Goal: Information Seeking & Learning: Learn about a topic

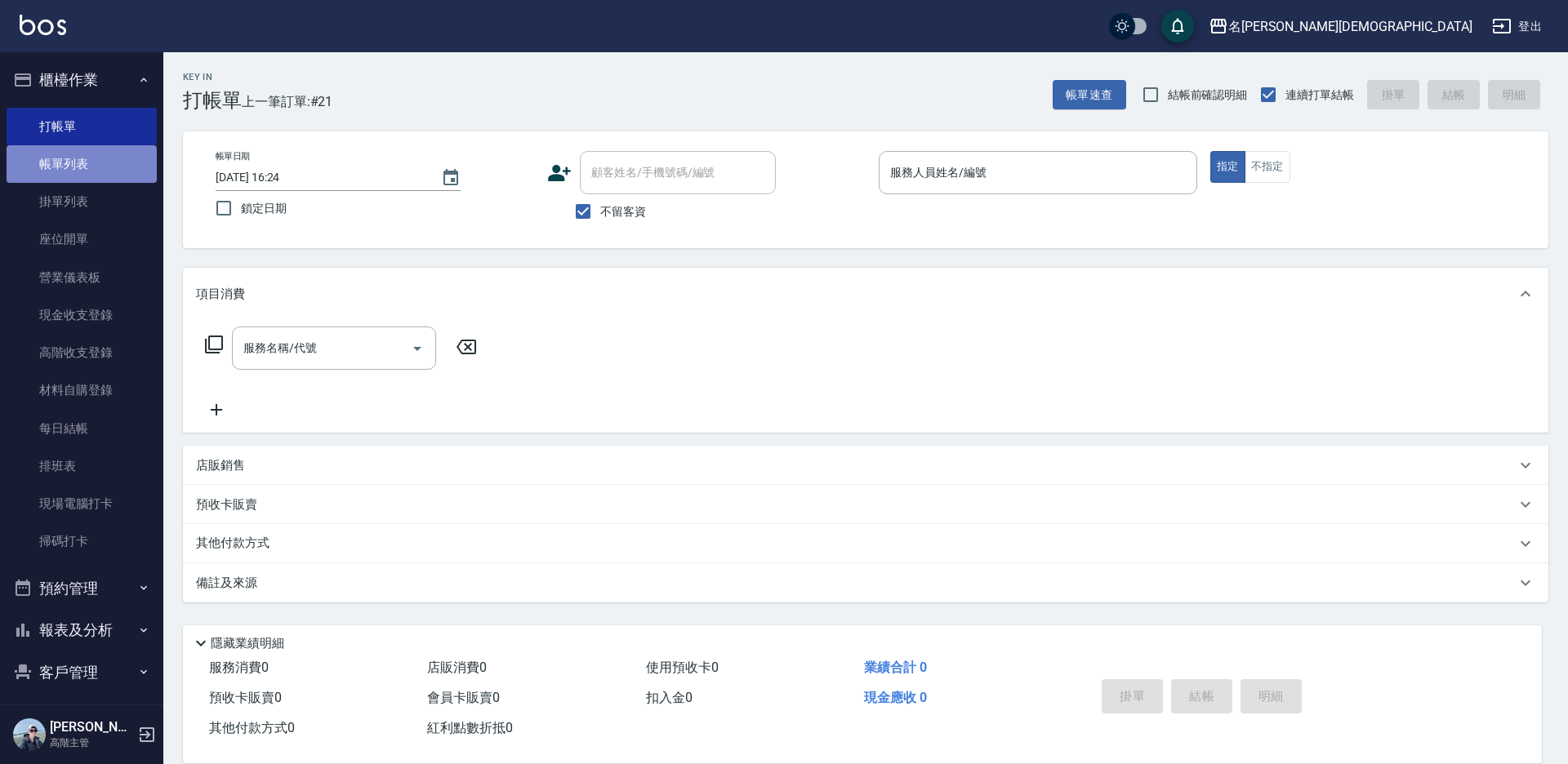
click at [88, 164] on link "帳單列表" at bounding box center [82, 164] width 150 height 37
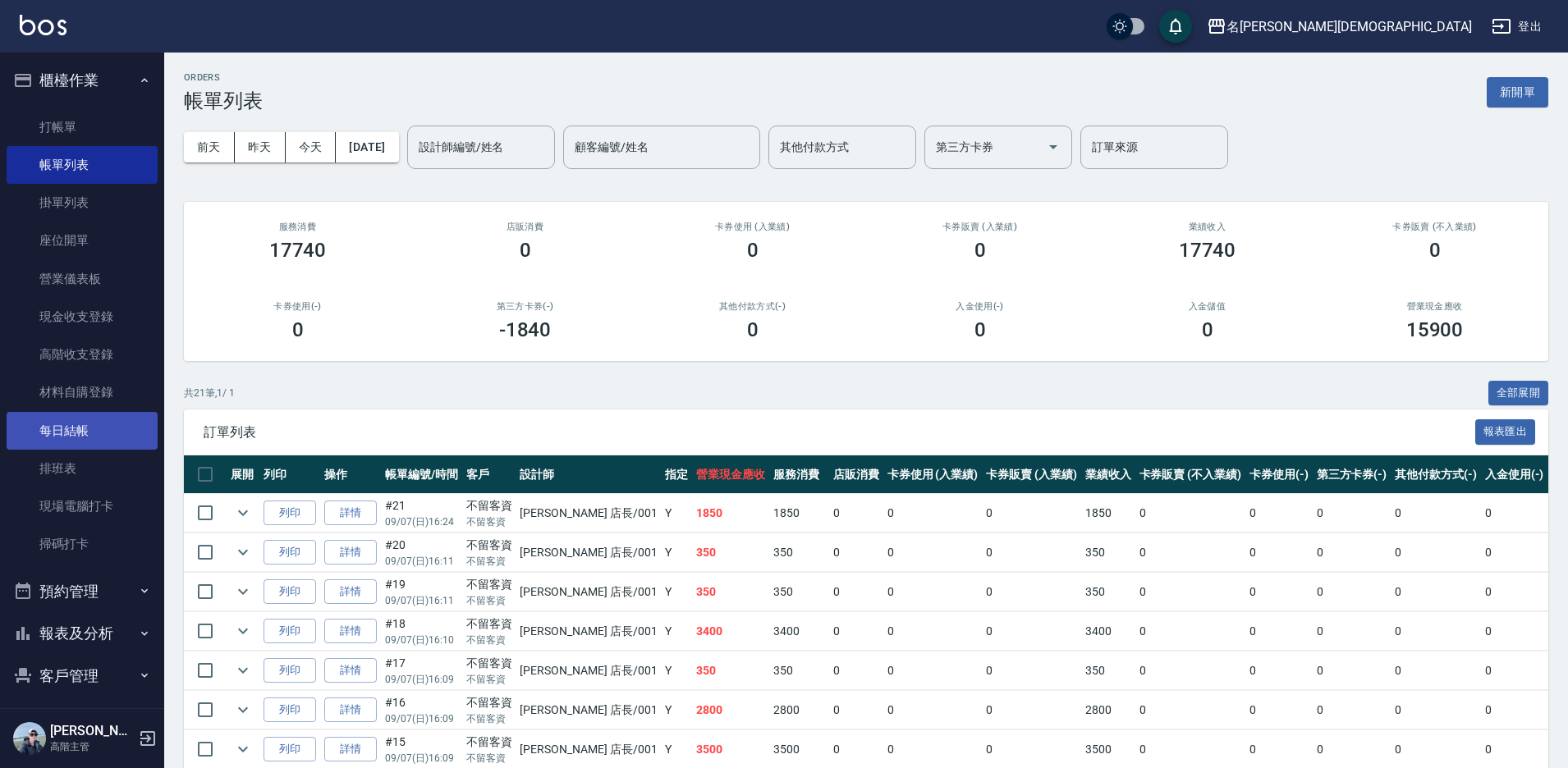
click at [60, 434] on link "每日結帳" at bounding box center [82, 431] width 151 height 38
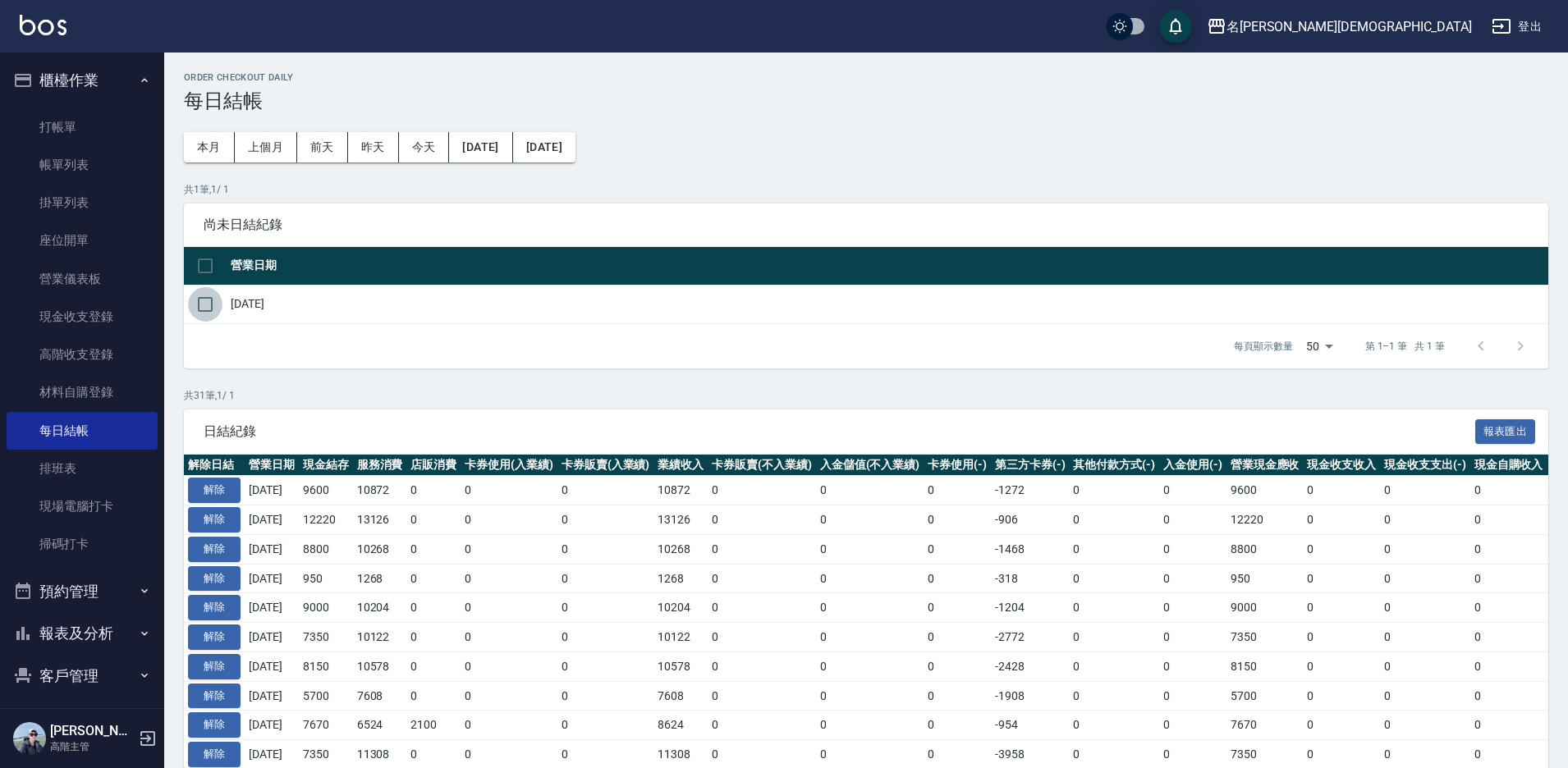
click at [199, 305] on input "checkbox" at bounding box center [205, 304] width 34 height 34
checkbox input "true"
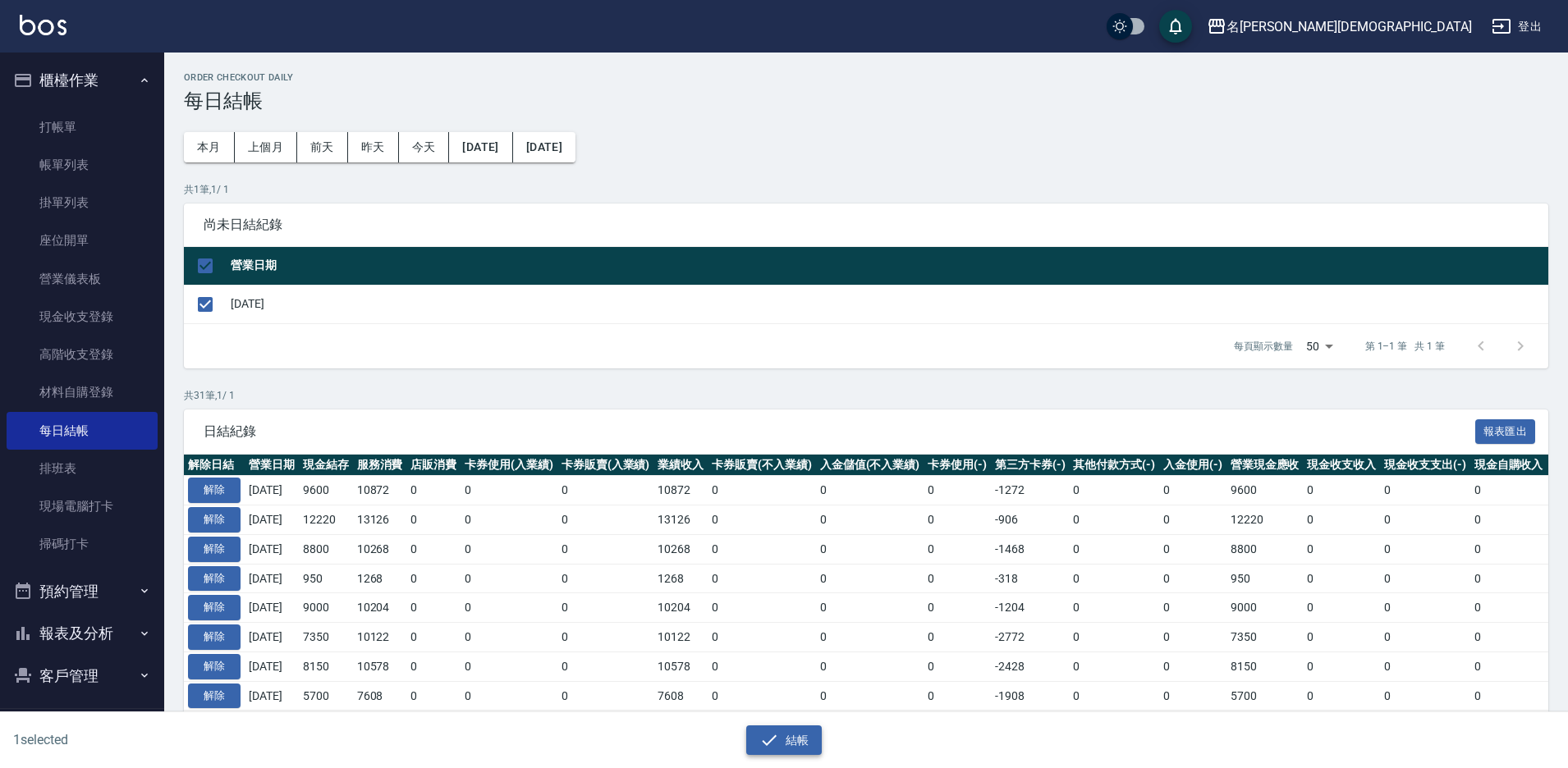
click at [781, 740] on button "結帳" at bounding box center [784, 740] width 76 height 30
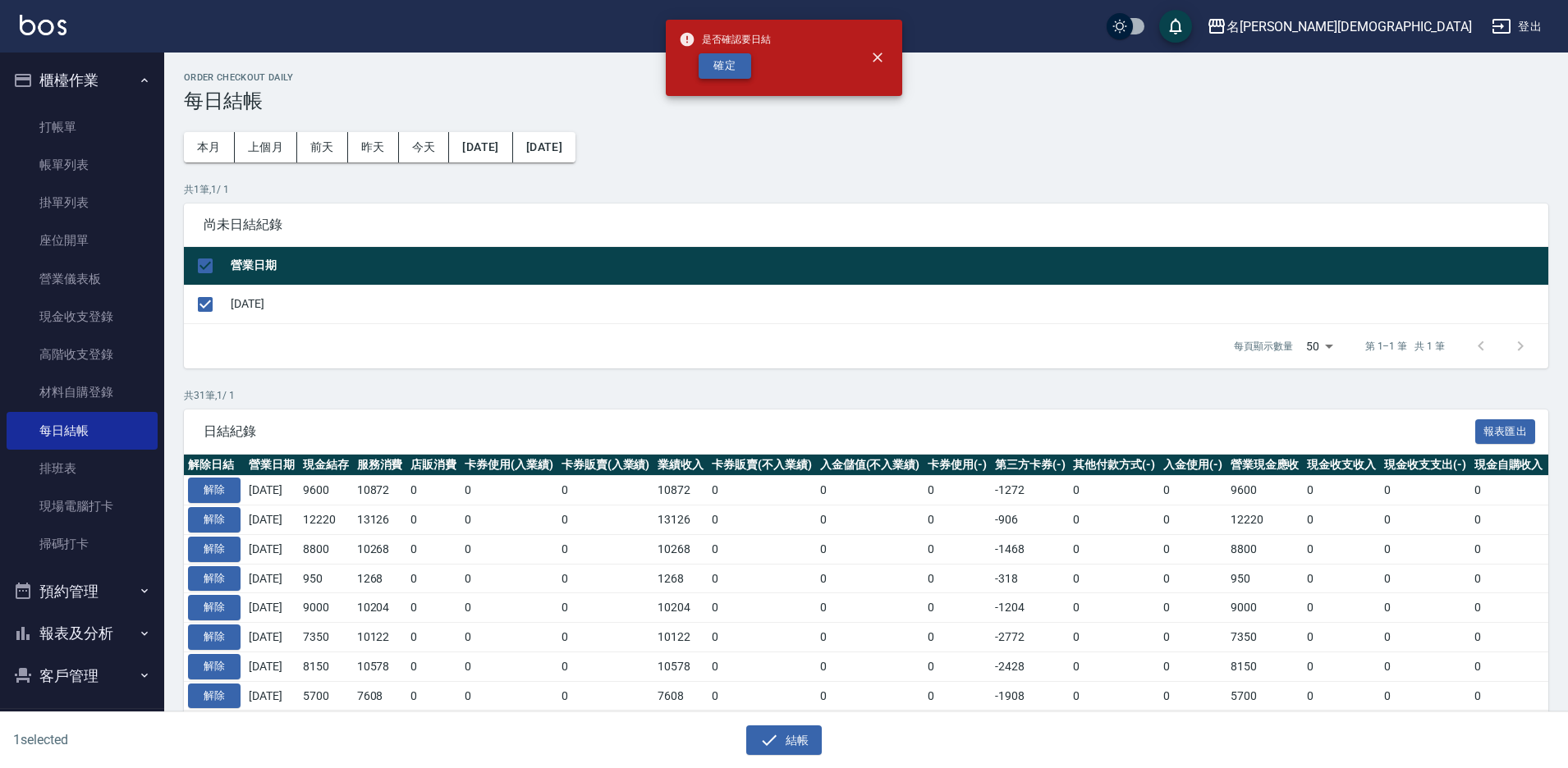
click at [730, 64] on button "確定" at bounding box center [724, 66] width 52 height 26
checkbox input "false"
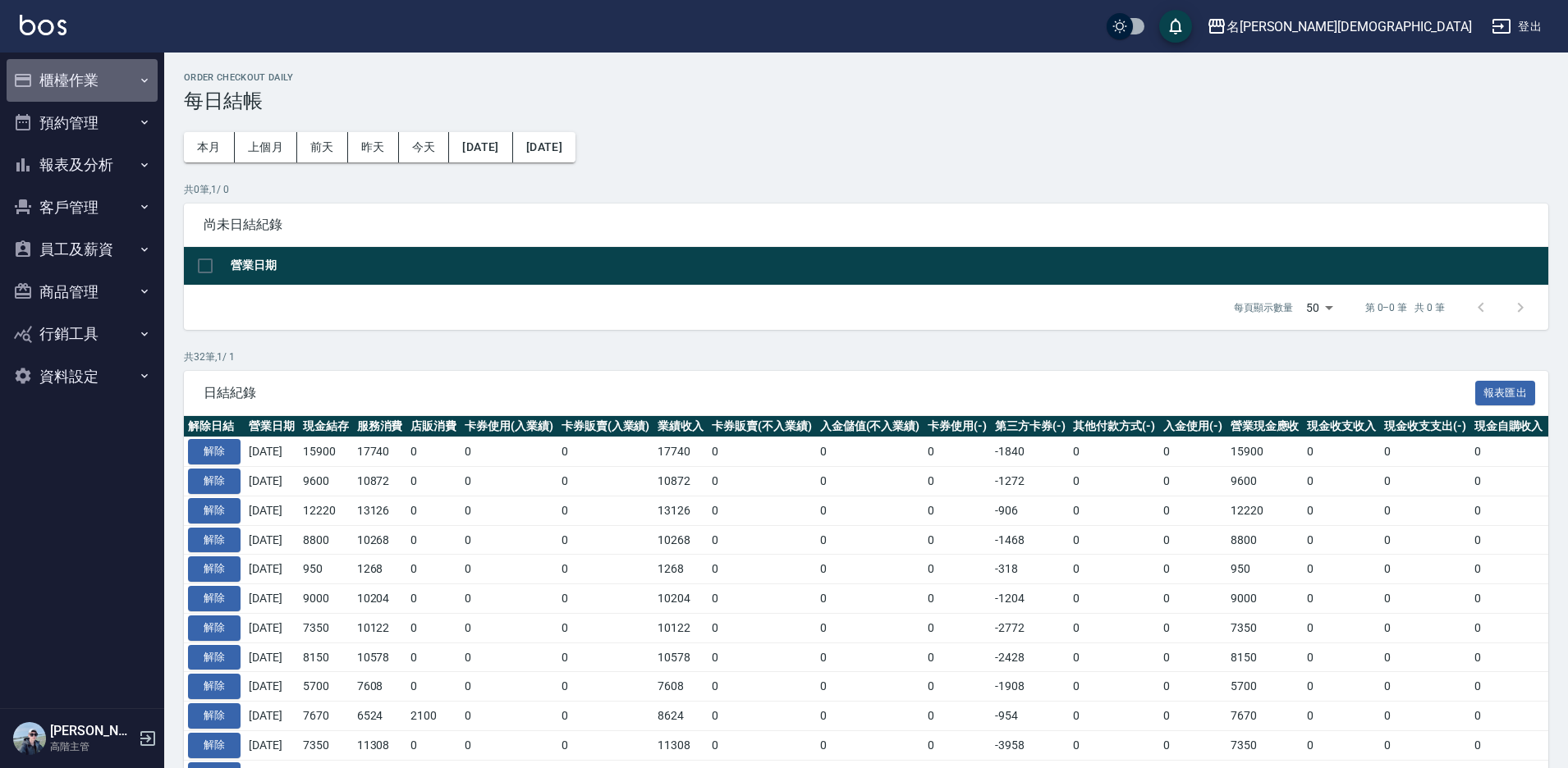
click at [98, 70] on button "櫃檯作業" at bounding box center [82, 80] width 151 height 43
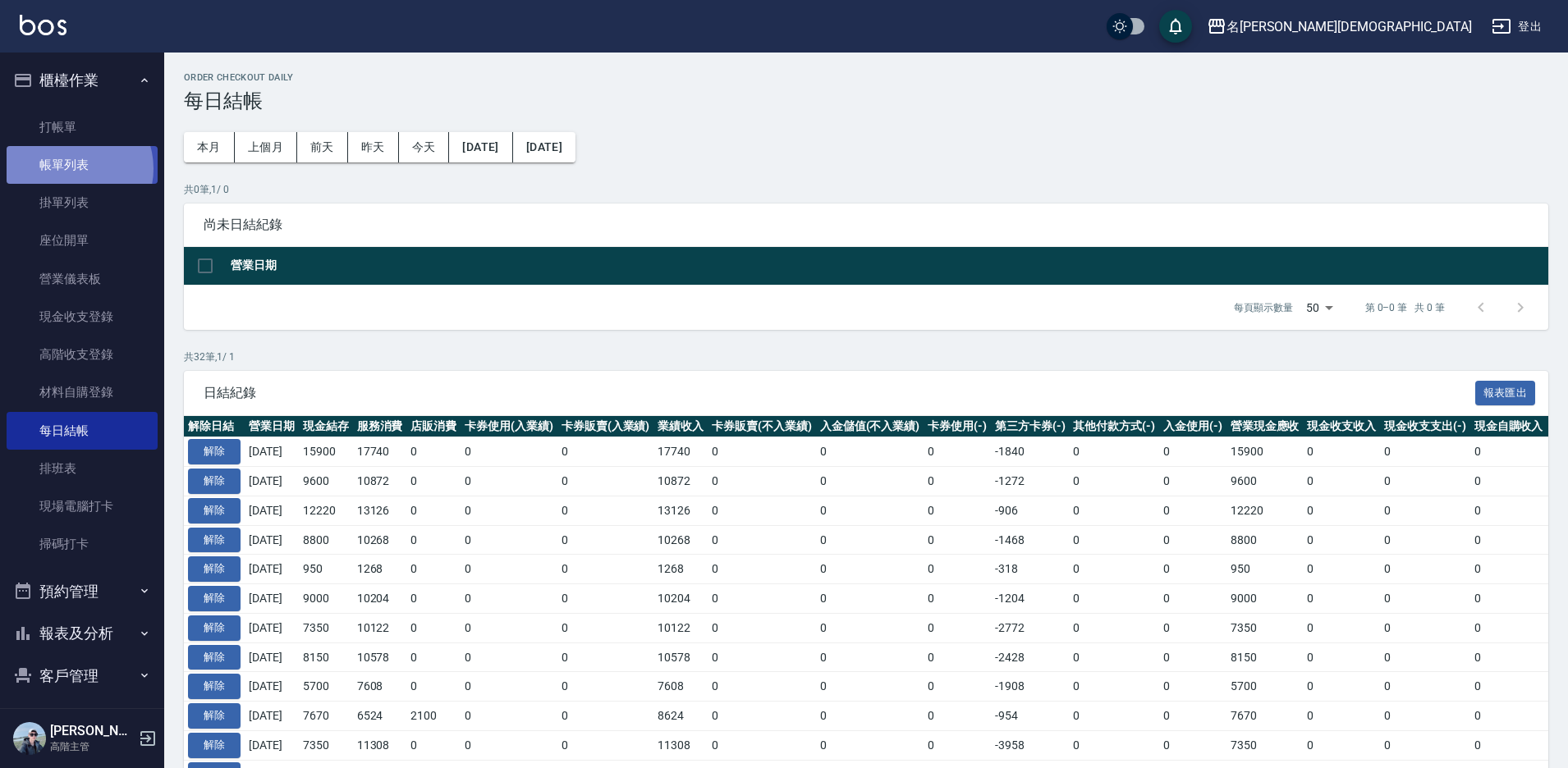
click at [74, 169] on link "帳單列表" at bounding box center [82, 165] width 151 height 38
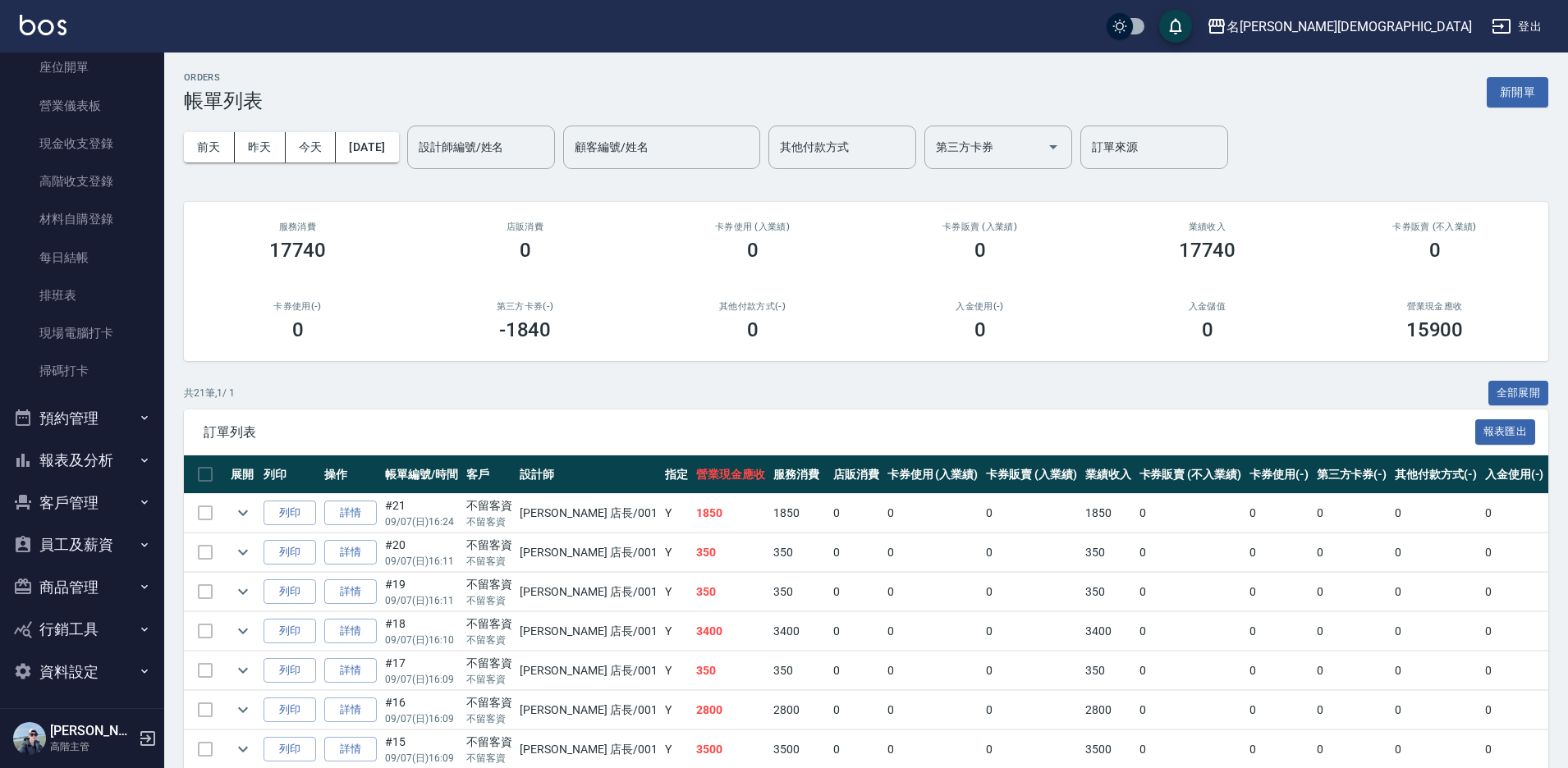
scroll to position [177, 0]
click at [115, 470] on button "報表及分析" at bounding box center [82, 456] width 151 height 43
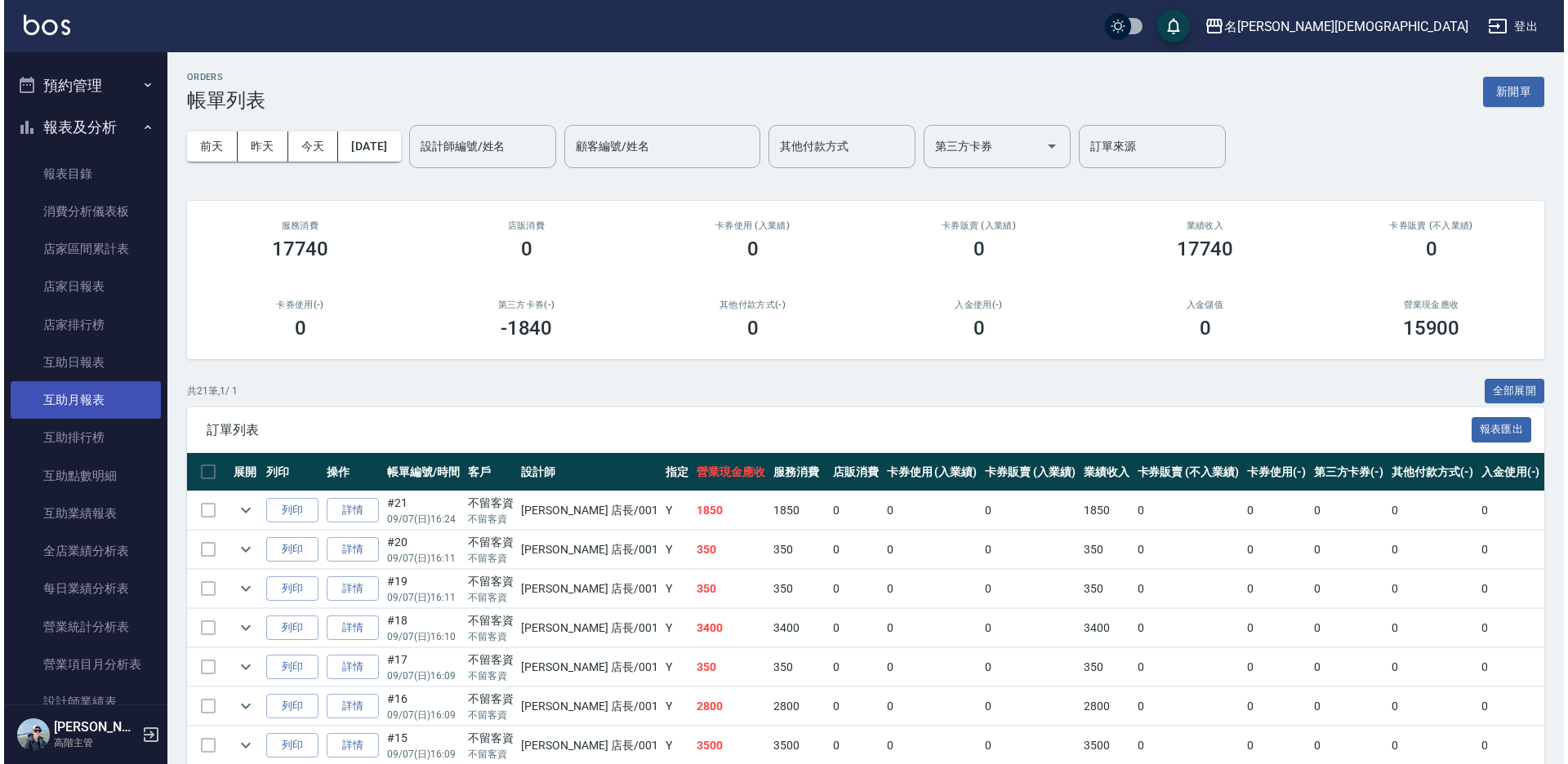
scroll to position [830, 0]
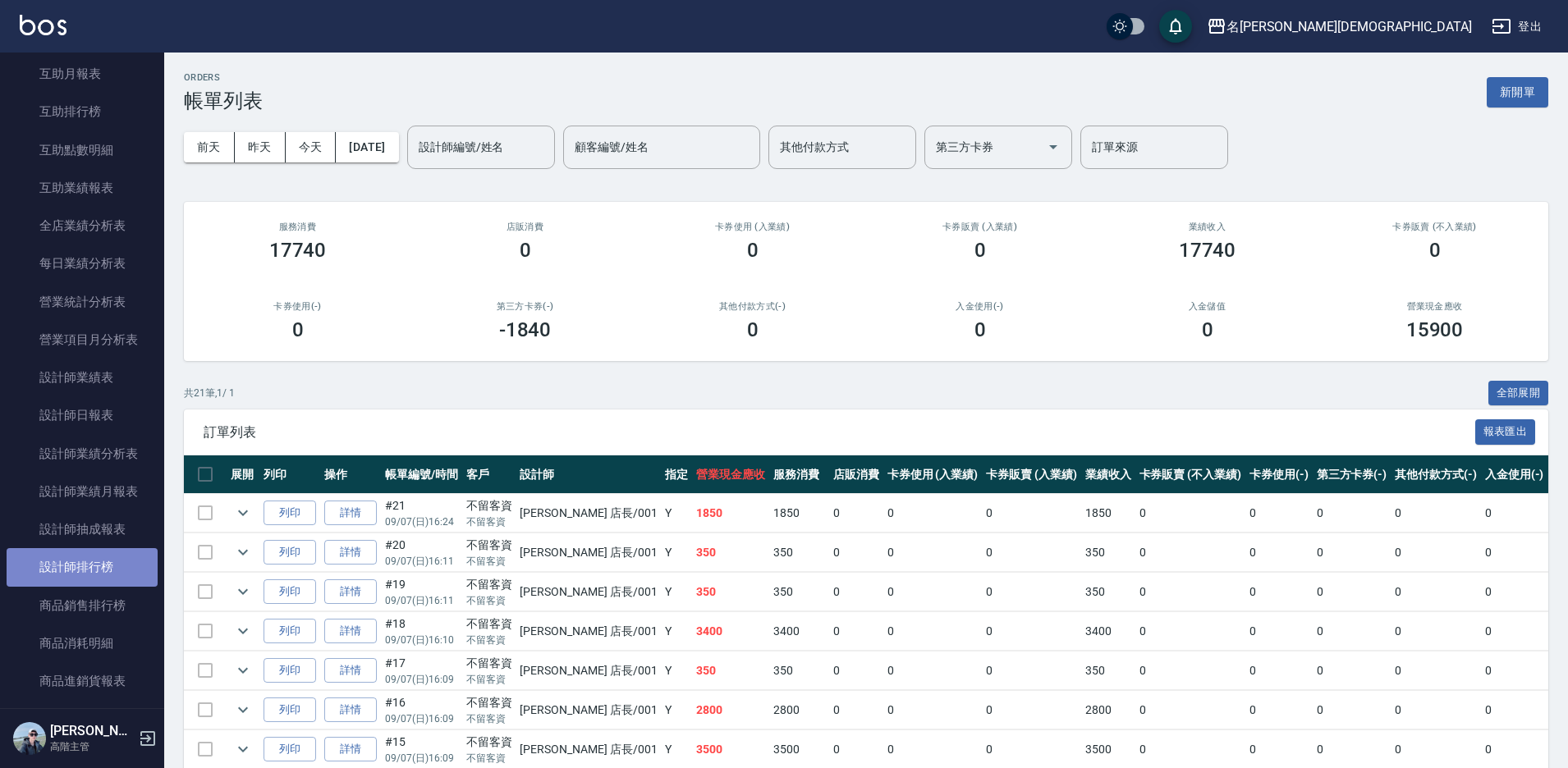
click at [82, 559] on link "設計師排行榜" at bounding box center [82, 567] width 151 height 38
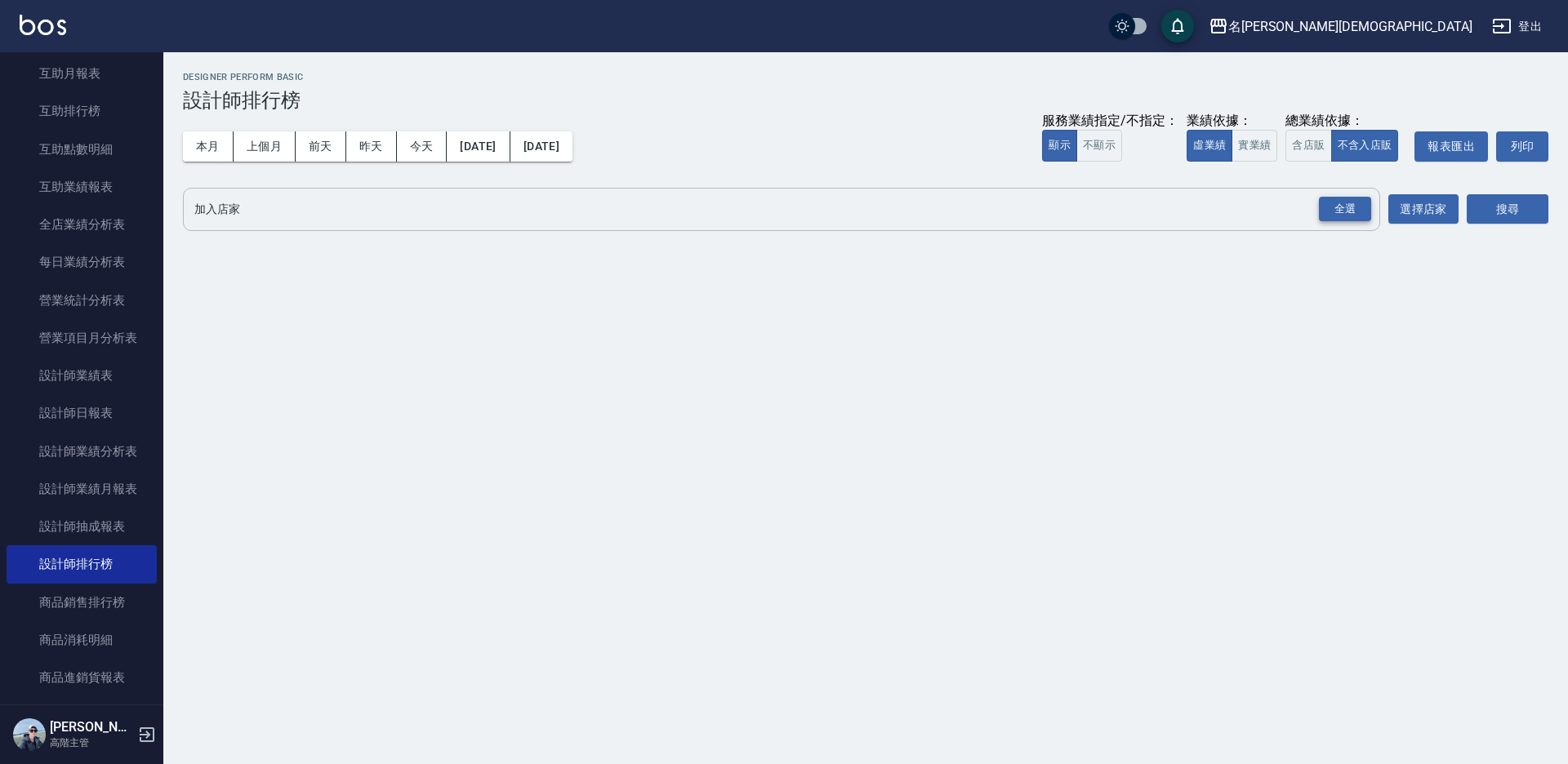
click at [1355, 211] on div "全選" at bounding box center [1345, 210] width 52 height 26
click at [1317, 153] on button "含店販" at bounding box center [1309, 145] width 46 height 32
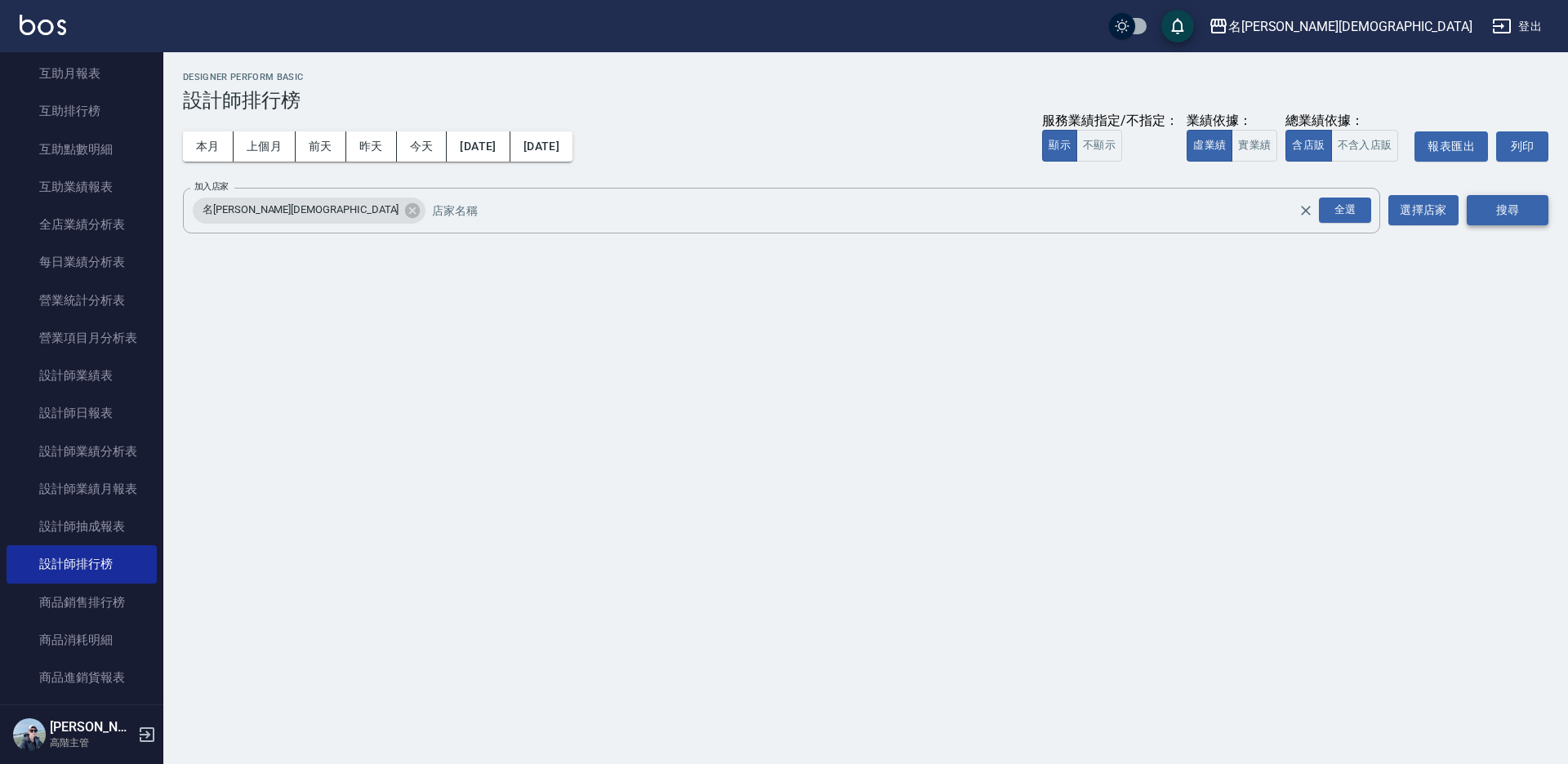
click at [1482, 221] on button "搜尋" at bounding box center [1507, 210] width 82 height 30
